Goal: Transaction & Acquisition: Purchase product/service

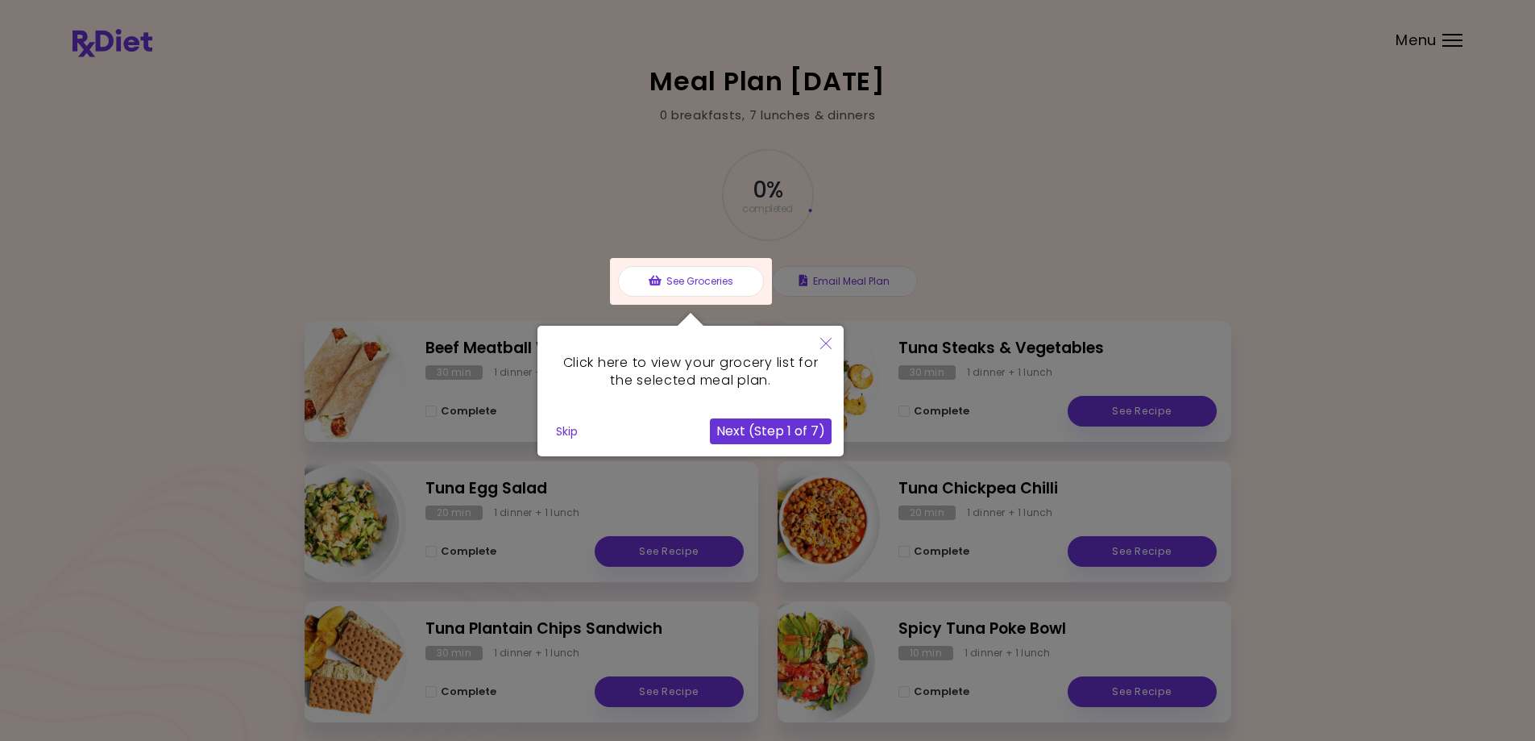
click at [690, 287] on div at bounding box center [691, 281] width 162 height 47
click at [765, 434] on button "Next (Step 1 of 7)" at bounding box center [771, 431] width 122 height 26
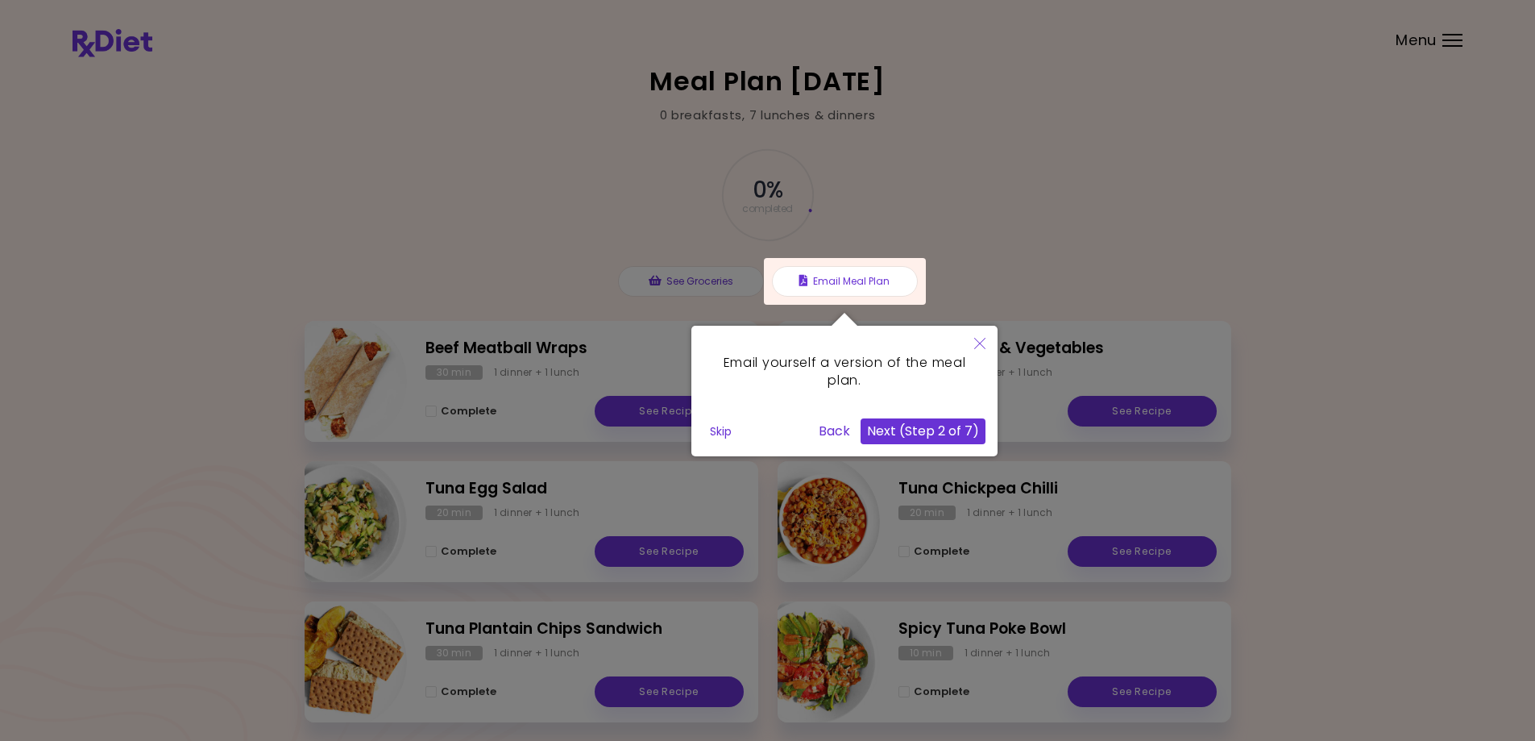
click at [915, 437] on button "Next (Step 2 of 7)" at bounding box center [923, 431] width 125 height 26
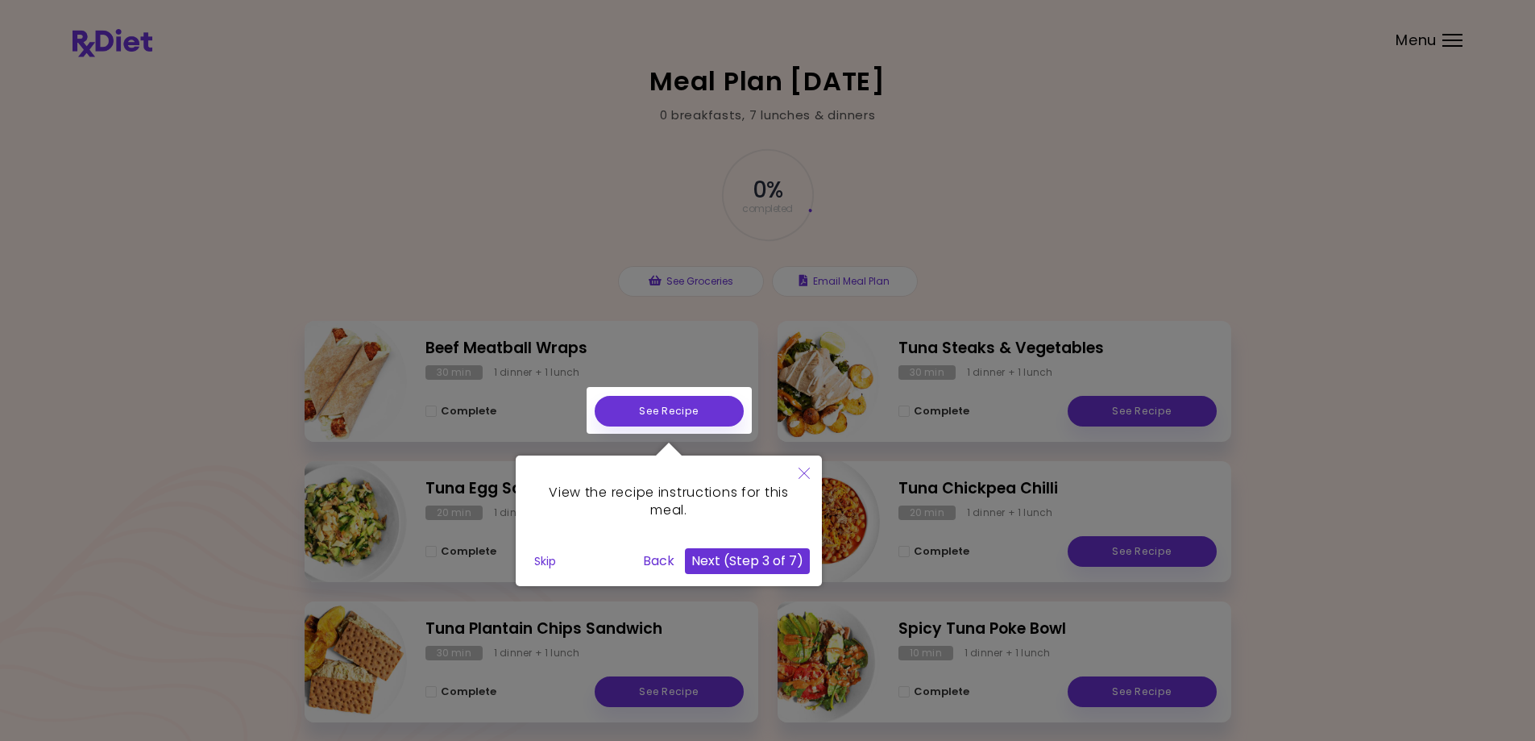
click at [1065, 202] on div at bounding box center [767, 475] width 1535 height 950
click at [804, 469] on icon "Close" at bounding box center [804, 472] width 11 height 11
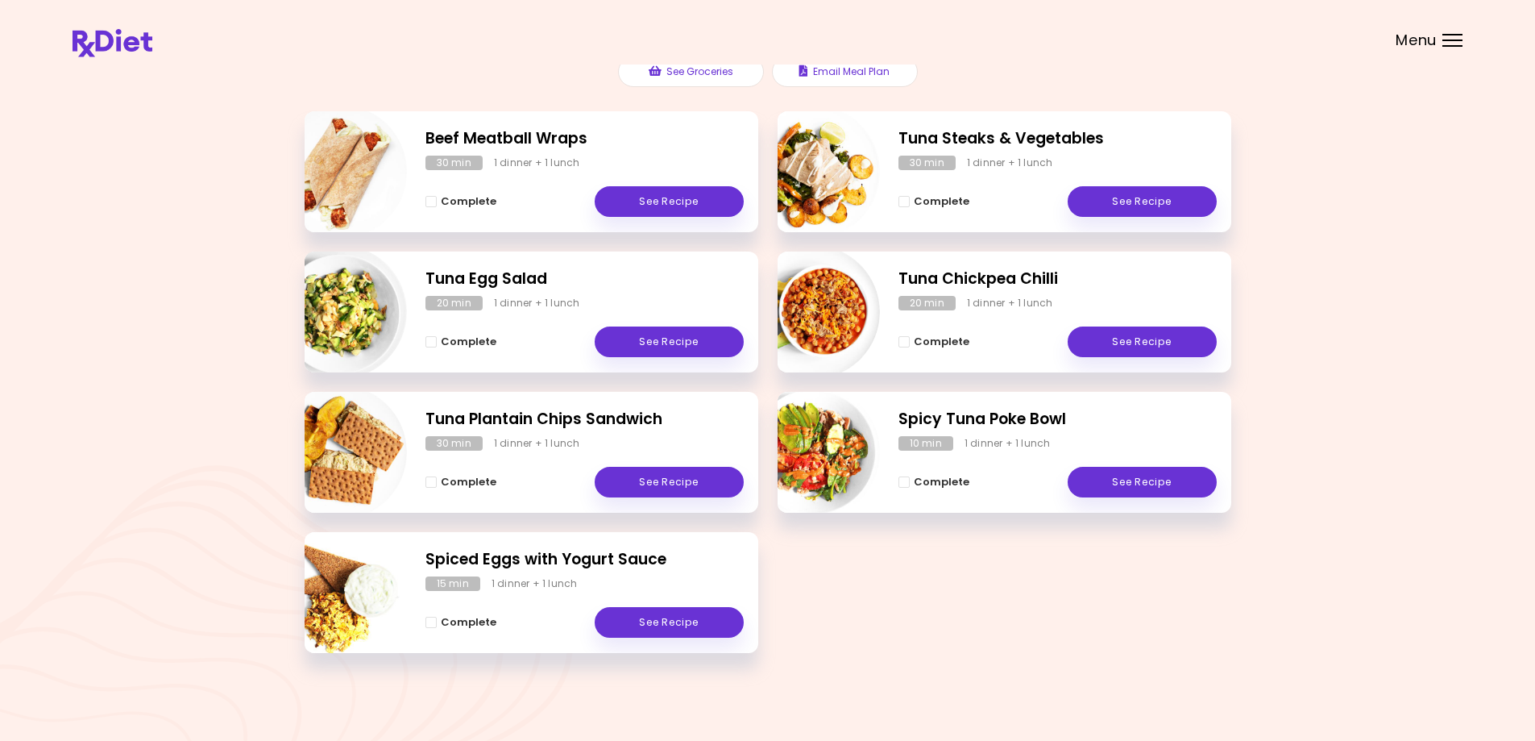
scroll to position [187, 0]
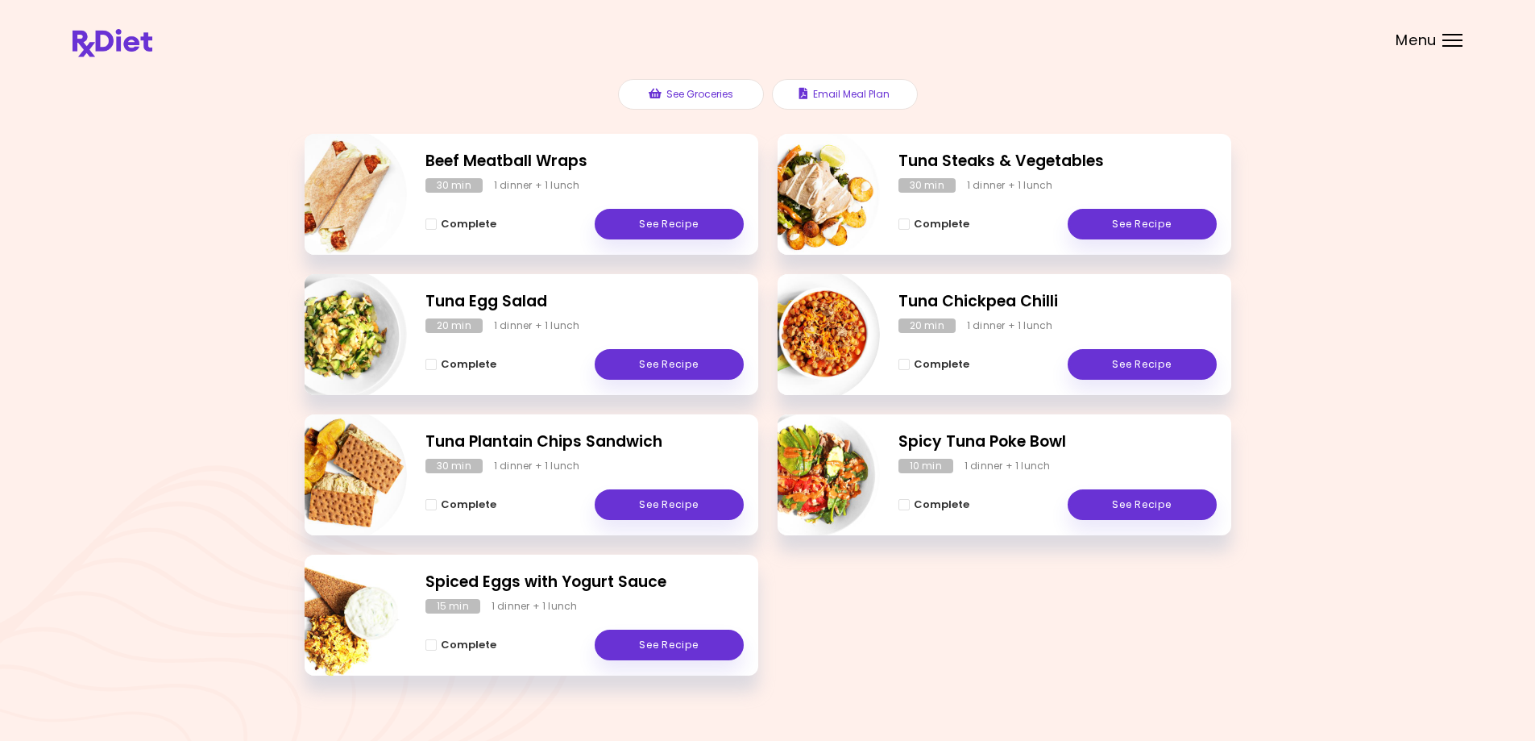
click at [1449, 40] on div at bounding box center [1452, 40] width 20 height 2
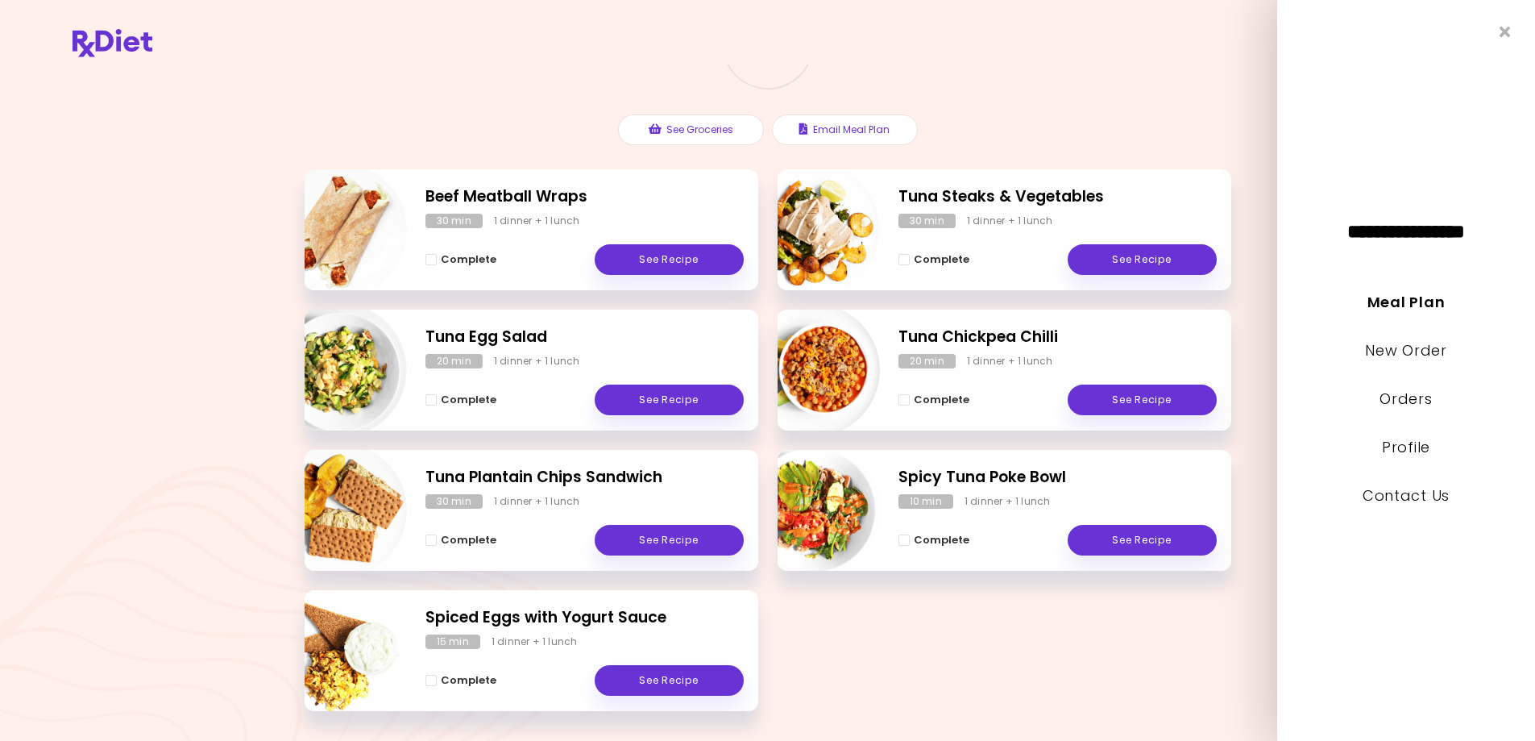
scroll to position [210, 0]
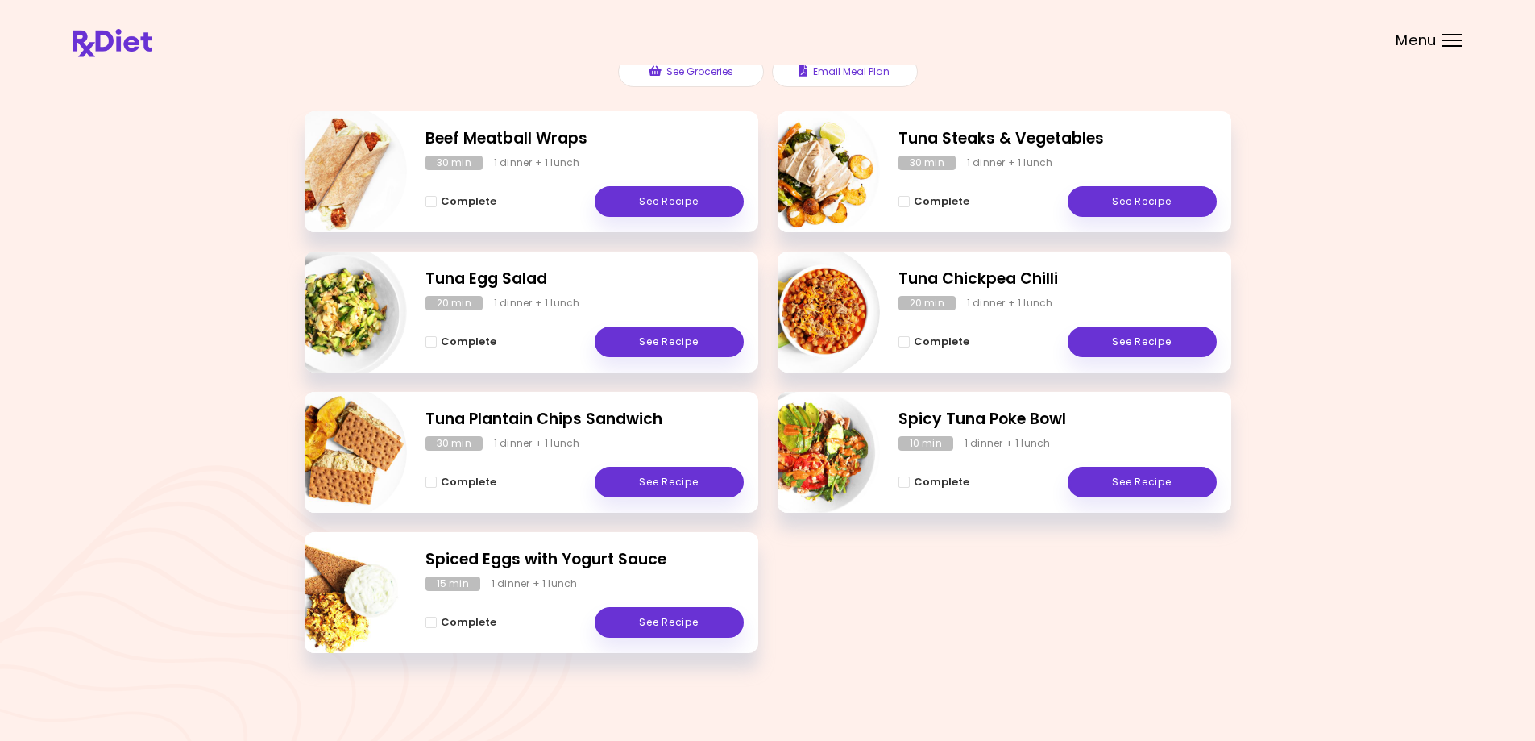
click at [1459, 46] on div at bounding box center [1452, 46] width 20 height 2
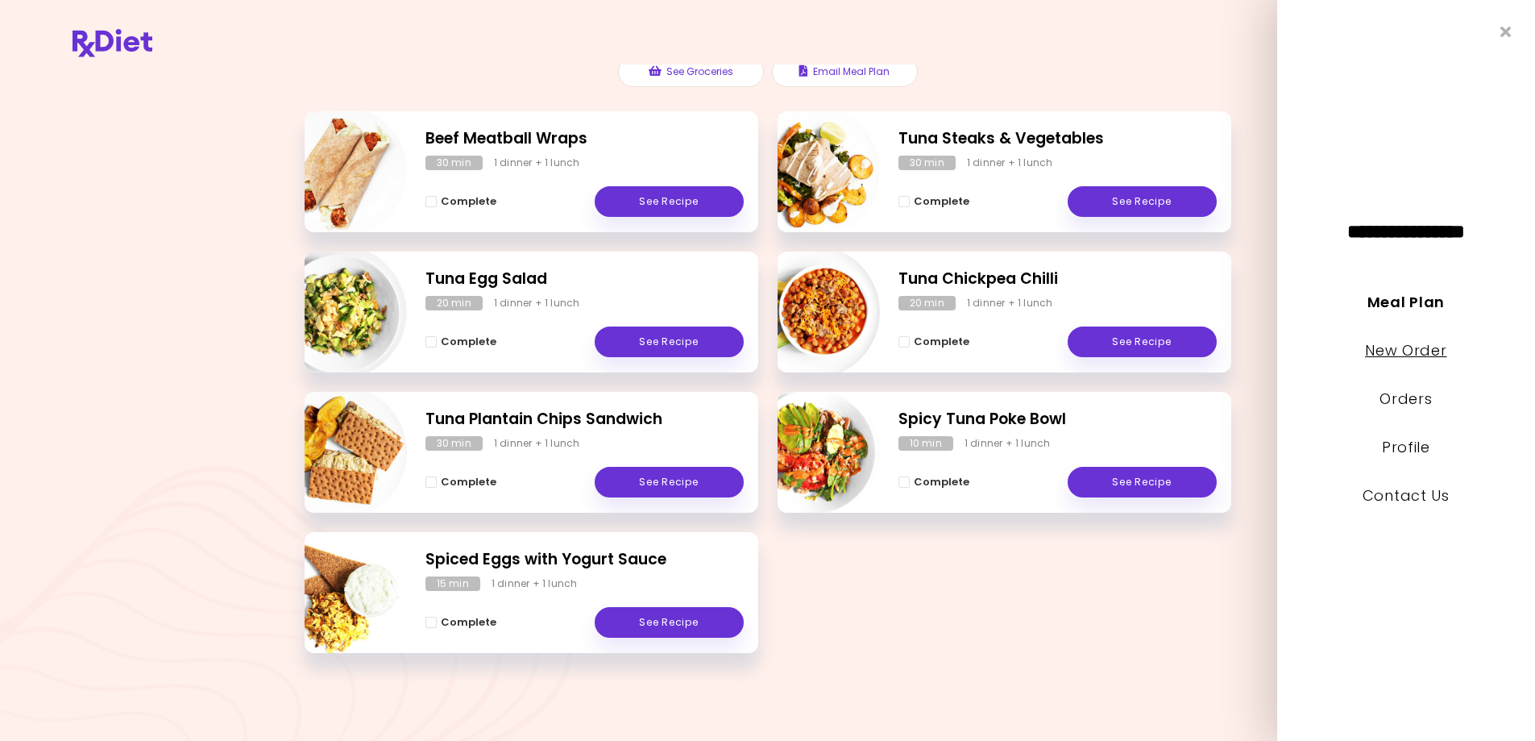
click at [1402, 346] on link "New Order" at bounding box center [1405, 350] width 81 height 20
select select "*"
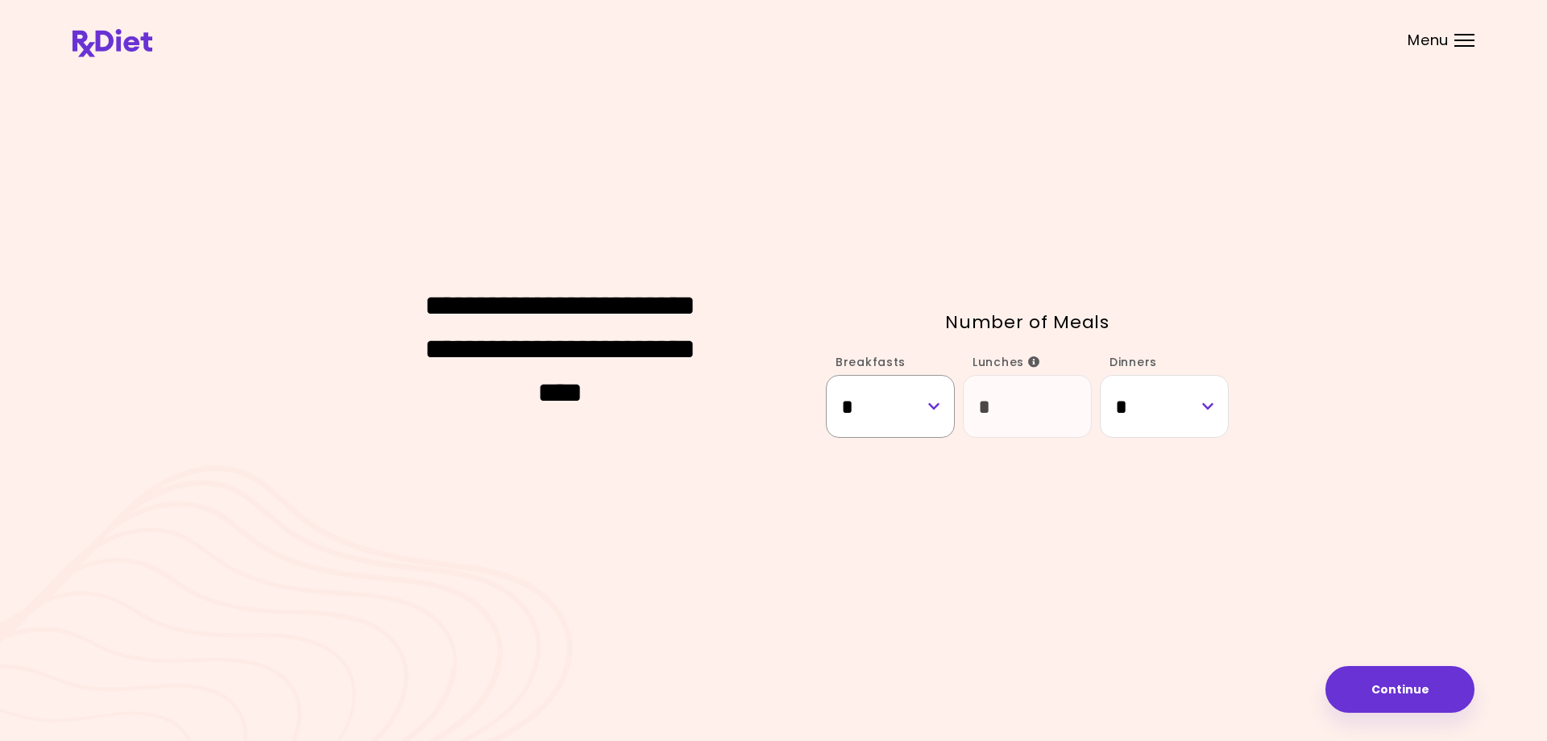
click at [939, 409] on select "* * *" at bounding box center [890, 406] width 129 height 62
select select "*"
click at [826, 375] on select "* * *" at bounding box center [890, 406] width 129 height 62
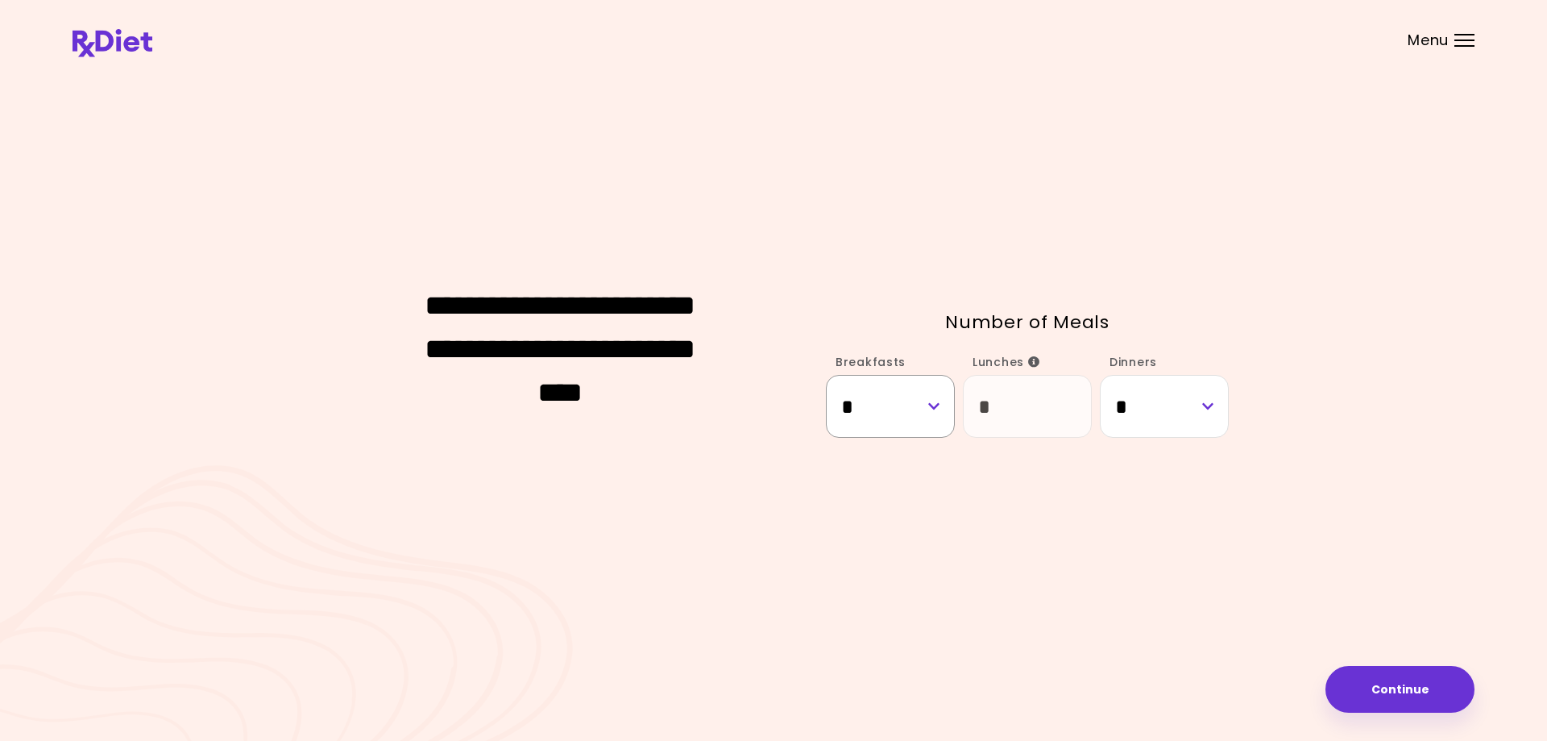
select select "*"
